Goal: Browse casually

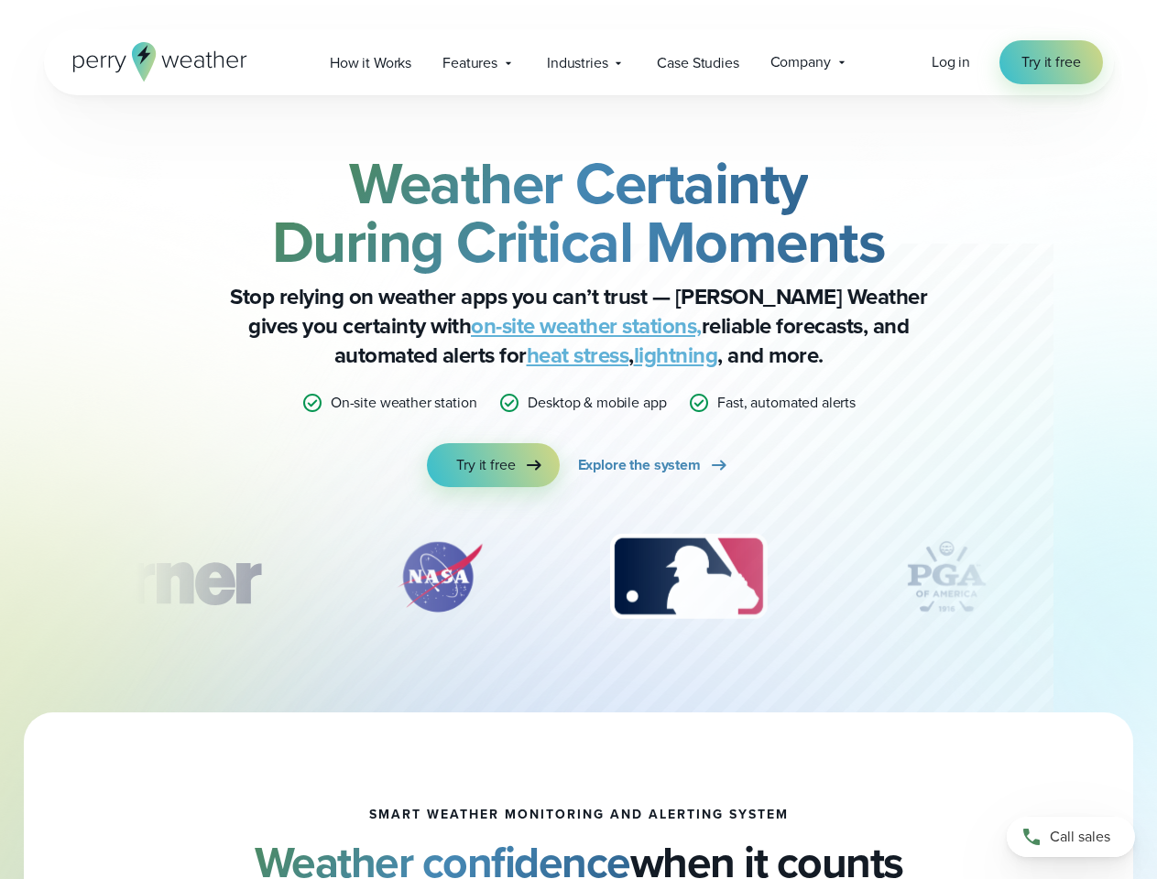
click at [578, 440] on div "Weather Certainty During Critical Moments Stop relying on weather apps you can’…" at bounding box center [579, 320] width 887 height 333
click at [578, 62] on span "Industries" at bounding box center [577, 63] width 60 height 22
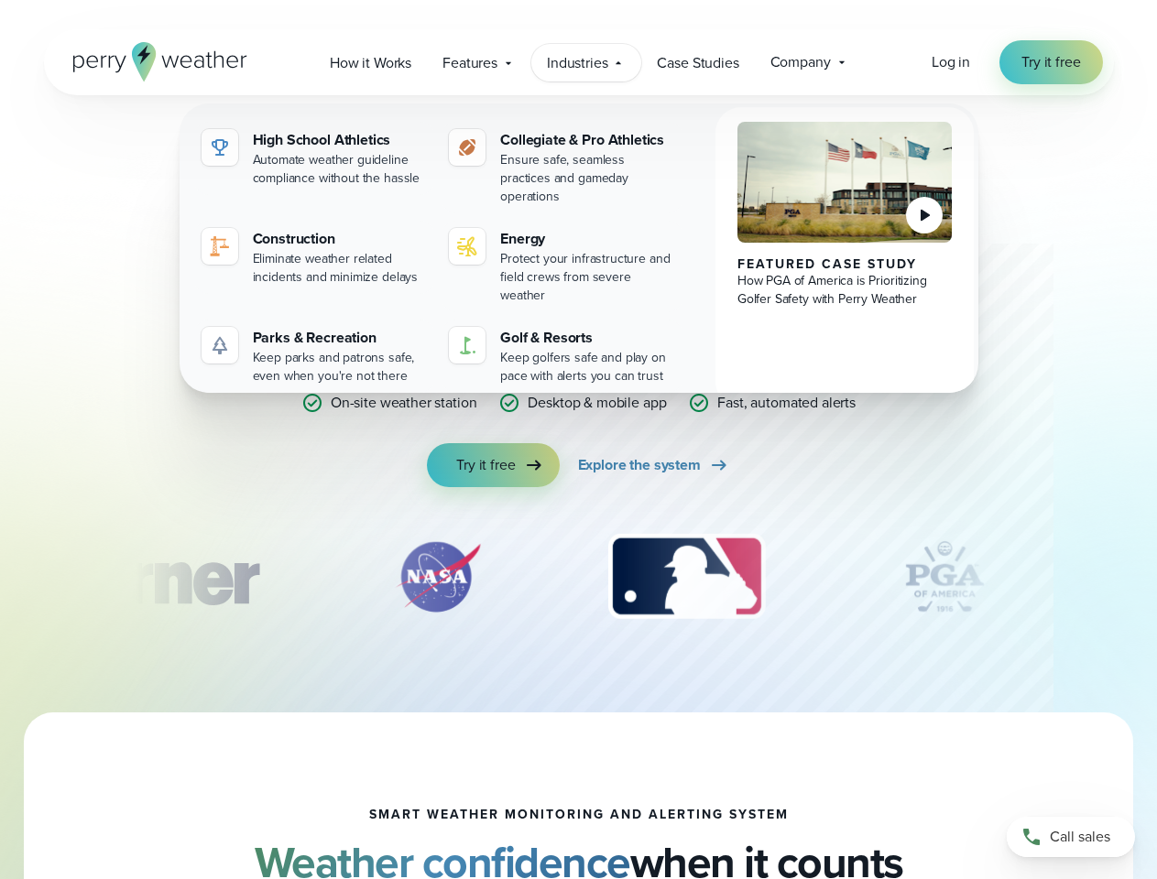
click at [579, 577] on div "slideshow" at bounding box center [579, 577] width 887 height 92
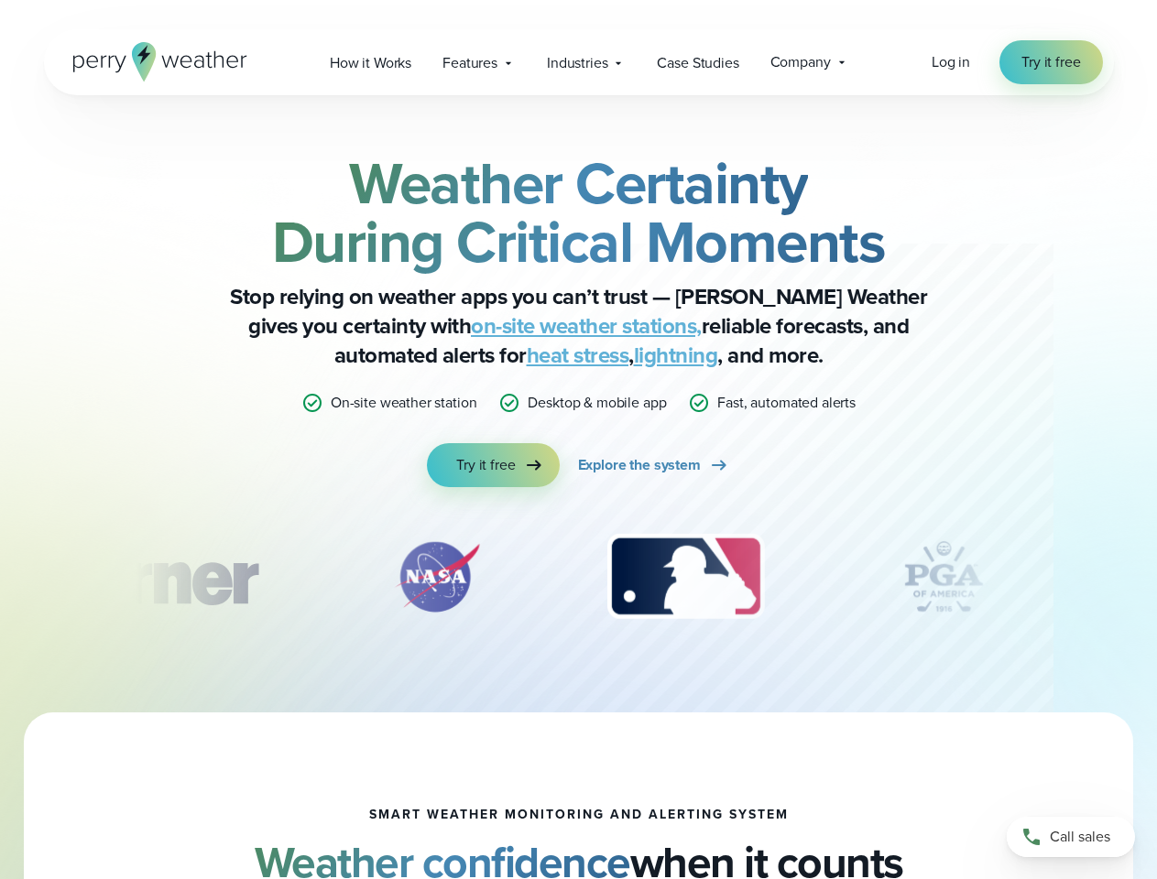
click at [0, 577] on div "Weather Certainty During Critical Moments Stop relying on weather apps you can’…" at bounding box center [578, 403] width 1157 height 617
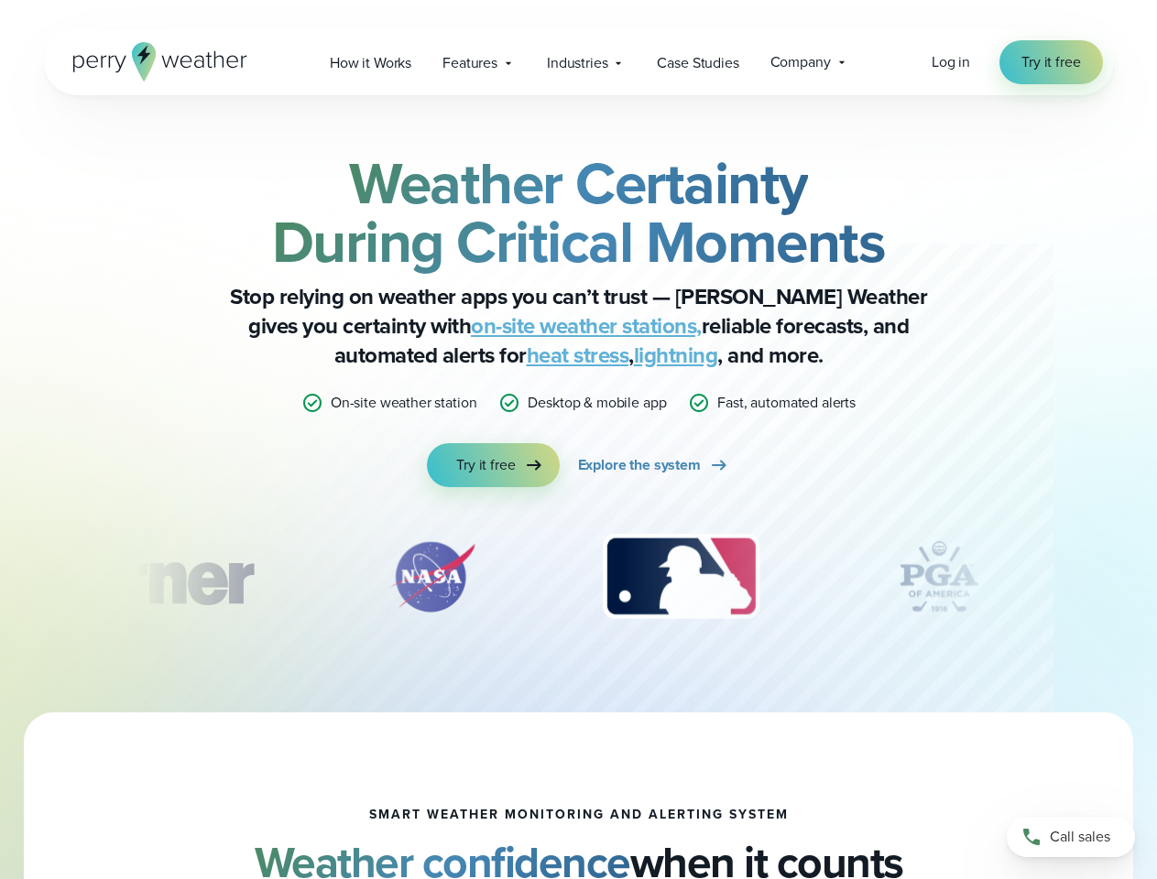
click at [0, 577] on div "Weather Certainty During Critical Moments Stop relying on weather apps you can’…" at bounding box center [578, 403] width 1157 height 617
